Goal: Find contact information: Find contact information

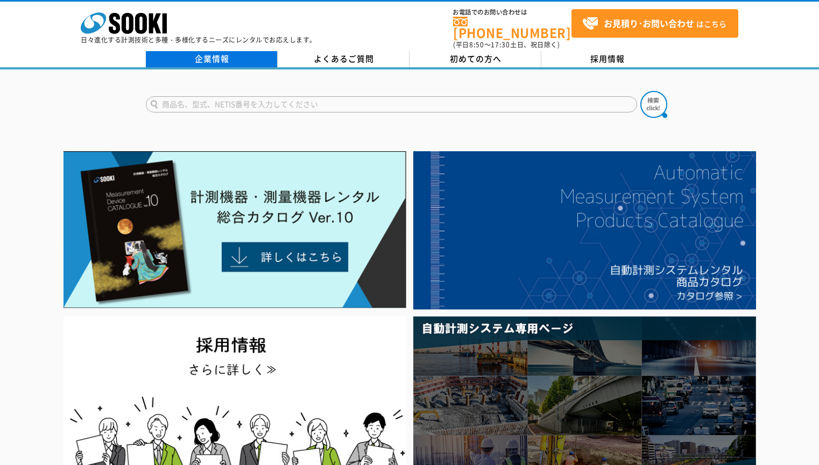
click at [215, 55] on link "企業情報" at bounding box center [212, 59] width 132 height 16
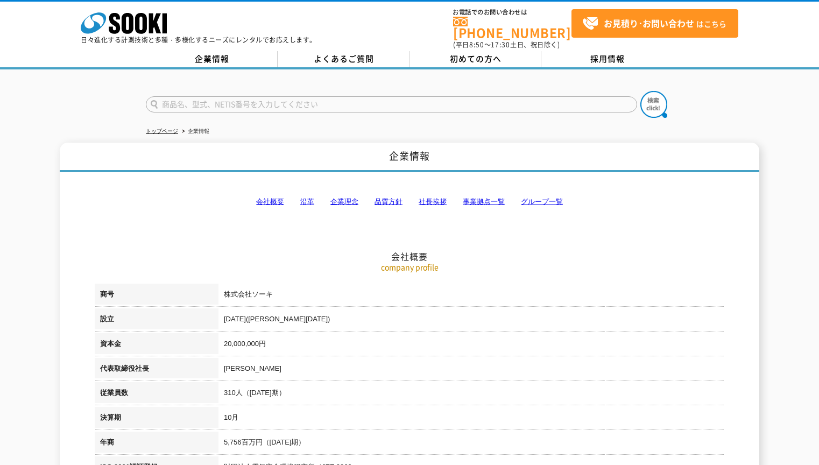
click at [481, 197] on link "事業拠点一覧" at bounding box center [484, 201] width 42 height 8
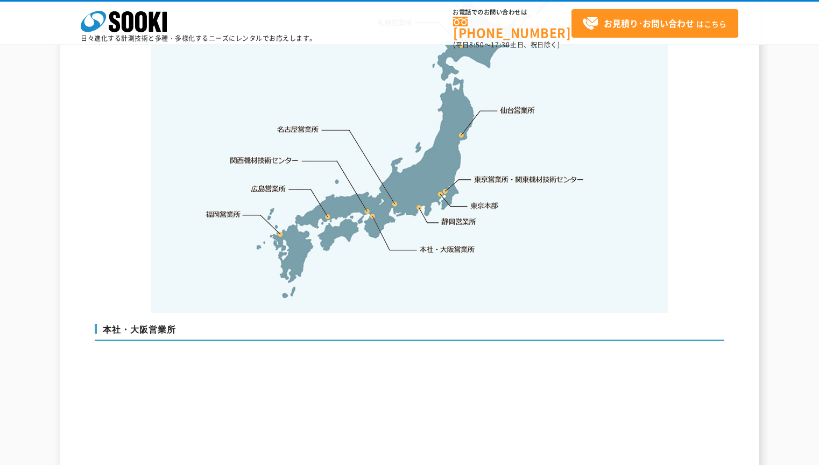
scroll to position [2322, 0]
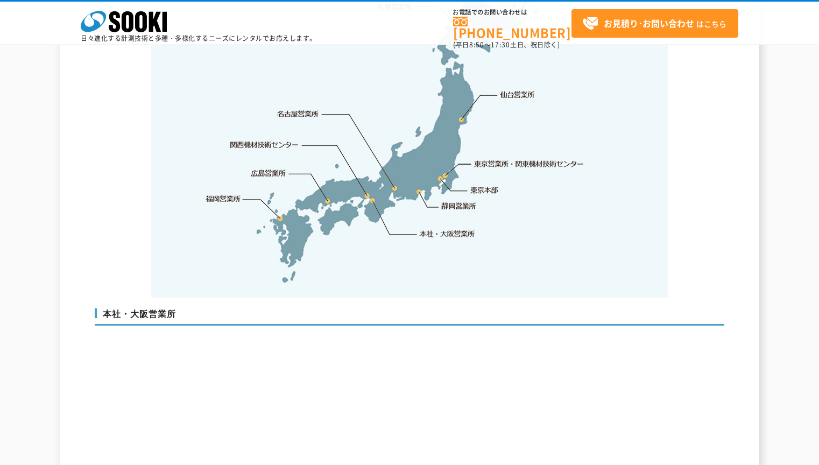
click at [271, 139] on link "関西機材技術センター" at bounding box center [264, 144] width 68 height 11
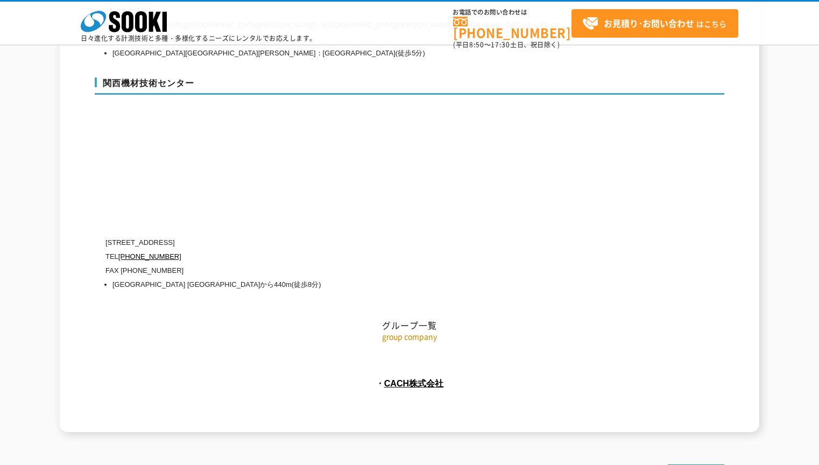
scroll to position [4806, 0]
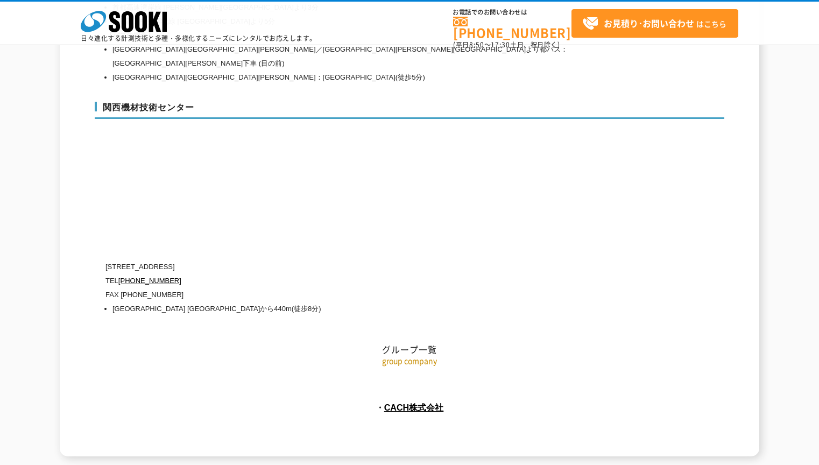
click at [661, 151] on div "関西機材技術センター 〒660-0083 兵庫県尼崎市道意町5-40-1 TEL 0120-856-990 FAX (06)6430-0314 阪神線 尼崎セ…" at bounding box center [409, 206] width 629 height 231
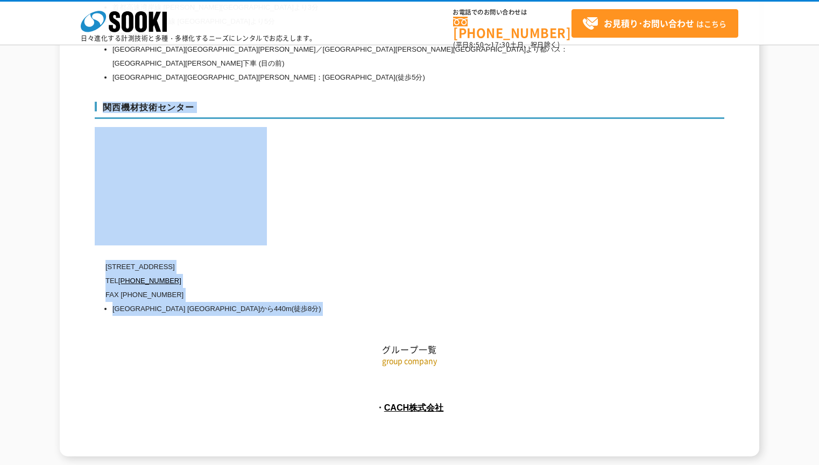
drag, startPoint x: 100, startPoint y: 230, endPoint x: 88, endPoint y: 230, distance: 11.8
click at [154, 314] on h2 "グループ一覧" at bounding box center [409, 295] width 629 height 119
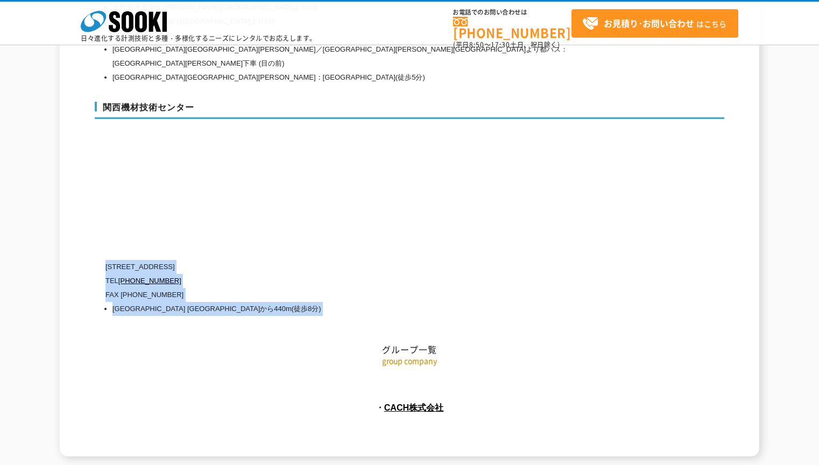
copy div "〒660-0083 兵庫県尼崎市道意町5-40-1 TEL 0120-856-990 FAX (06)6430-0314 阪神線 尼崎センタープール前駅から4…"
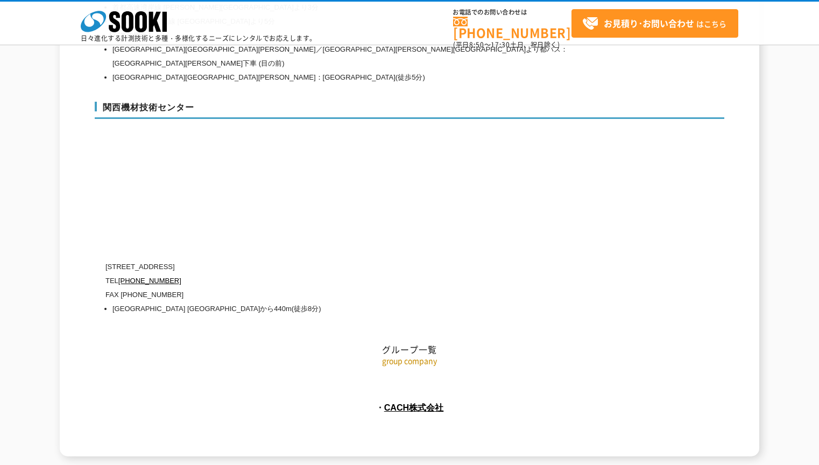
click at [550, 161] on div "関西機材技術センター 〒660-0083 兵庫県尼崎市道意町5-40-1 TEL 0120-856-990 FAX (06)6430-0314 阪神線 尼崎セ…" at bounding box center [409, 206] width 629 height 231
click at [550, 236] on h2 "グループ一覧" at bounding box center [409, 295] width 629 height 119
click at [540, 260] on p "〒660-0083 兵庫県尼崎市道意町5-40-1" at bounding box center [363, 267] width 516 height 14
